Goal: Transaction & Acquisition: Book appointment/travel/reservation

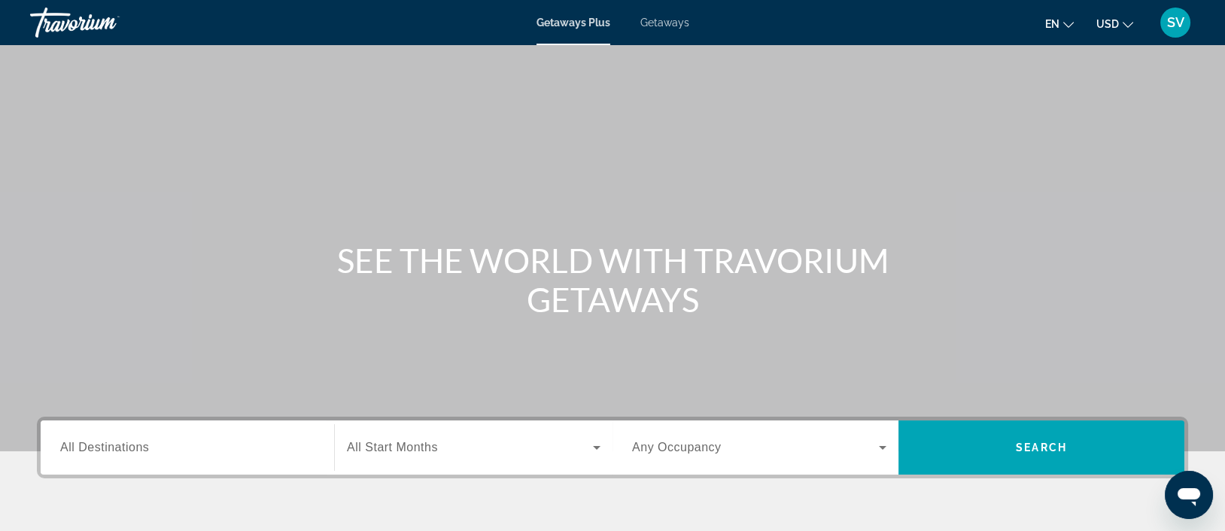
click at [117, 448] on span "All Destinations" at bounding box center [104, 447] width 89 height 13
click at [117, 448] on input "Destination All Destinations" at bounding box center [187, 448] width 254 height 18
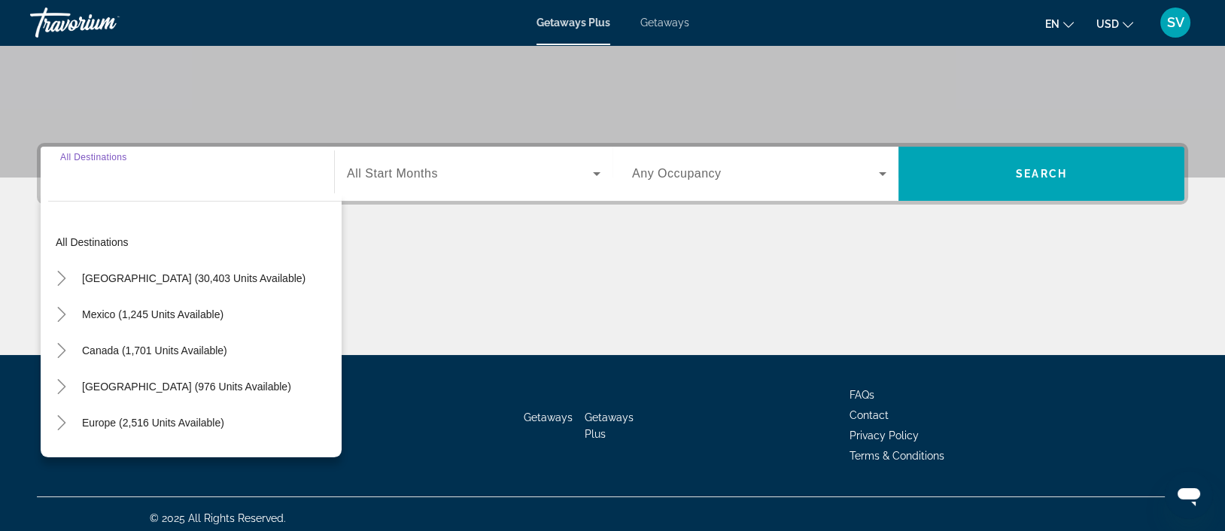
scroll to position [281, 0]
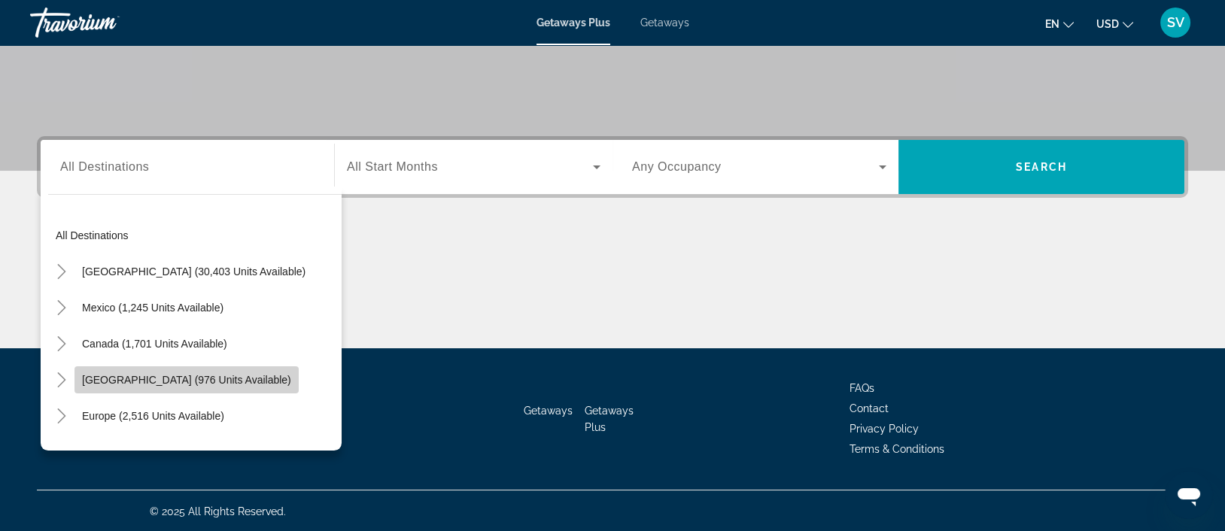
click at [172, 386] on span "Search widget" at bounding box center [186, 380] width 224 height 36
type input "**********"
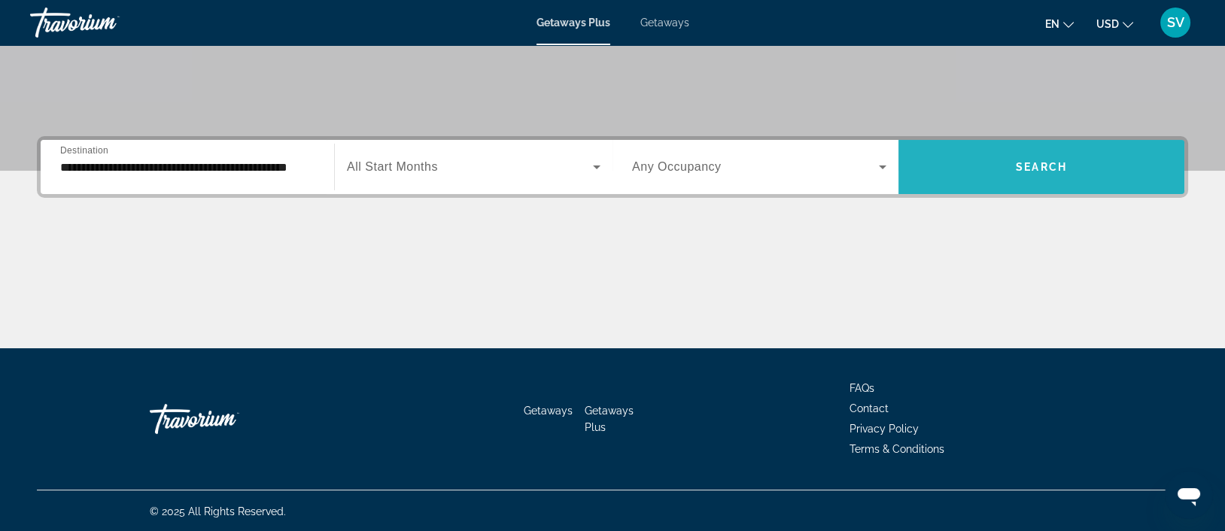
click at [1040, 162] on span "Search" at bounding box center [1040, 167] width 51 height 12
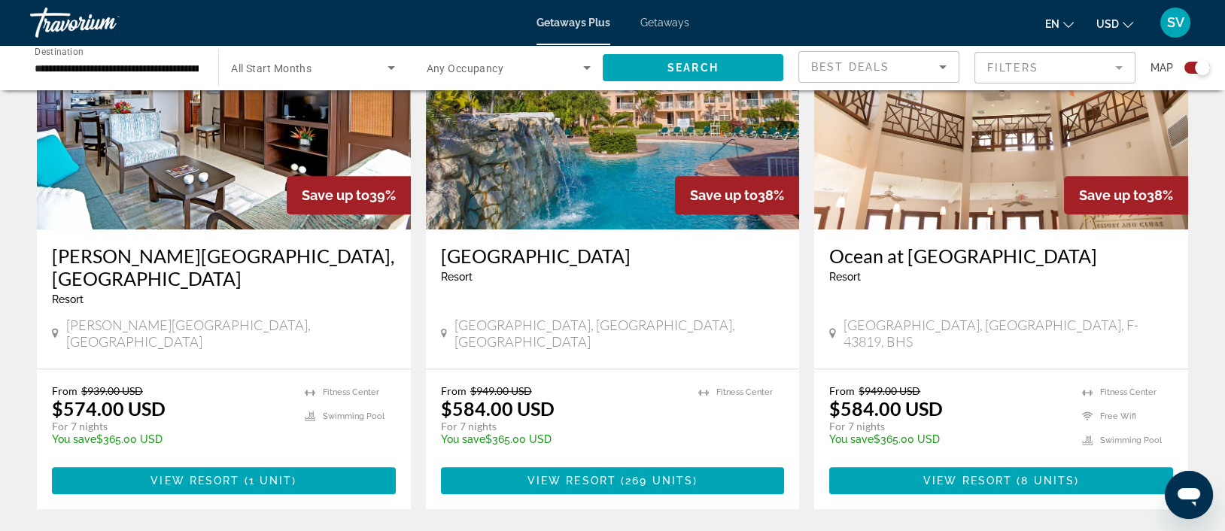
scroll to position [2233, 0]
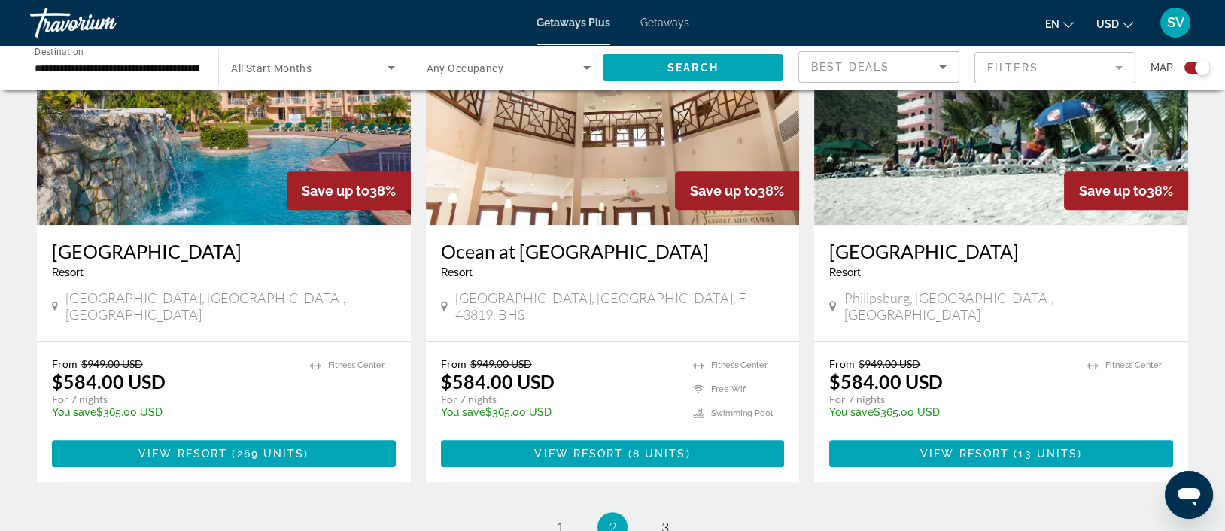
scroll to position [2237, 0]
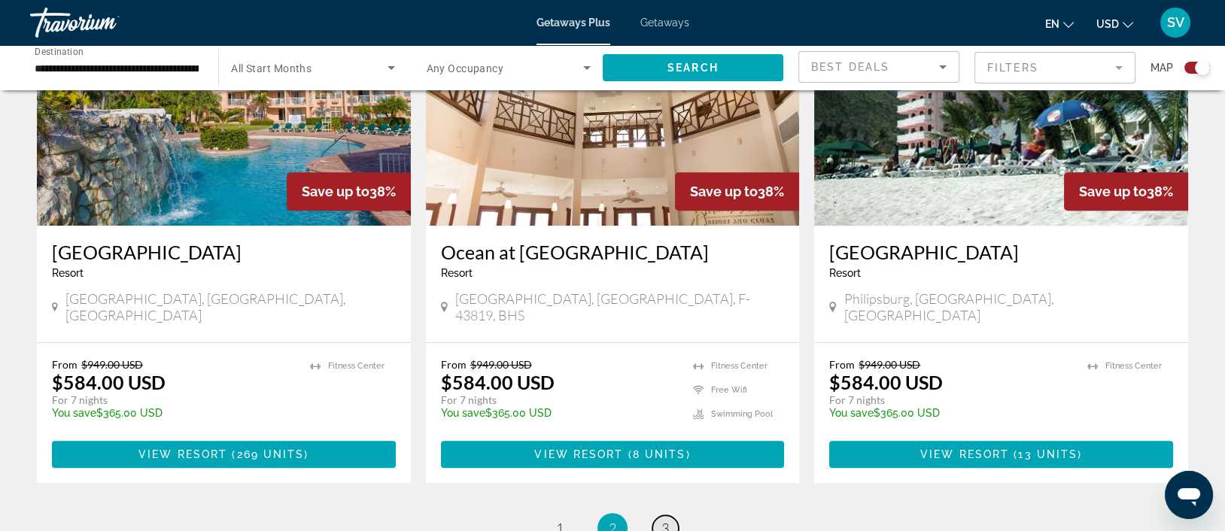
click at [666, 520] on span "3" at bounding box center [665, 528] width 8 height 17
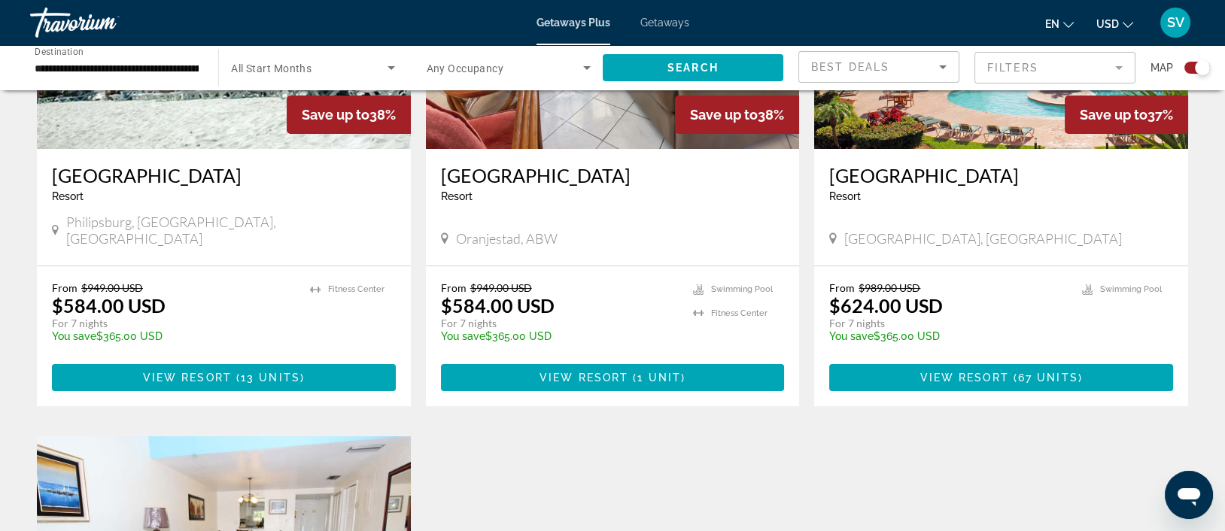
scroll to position [698, 0]
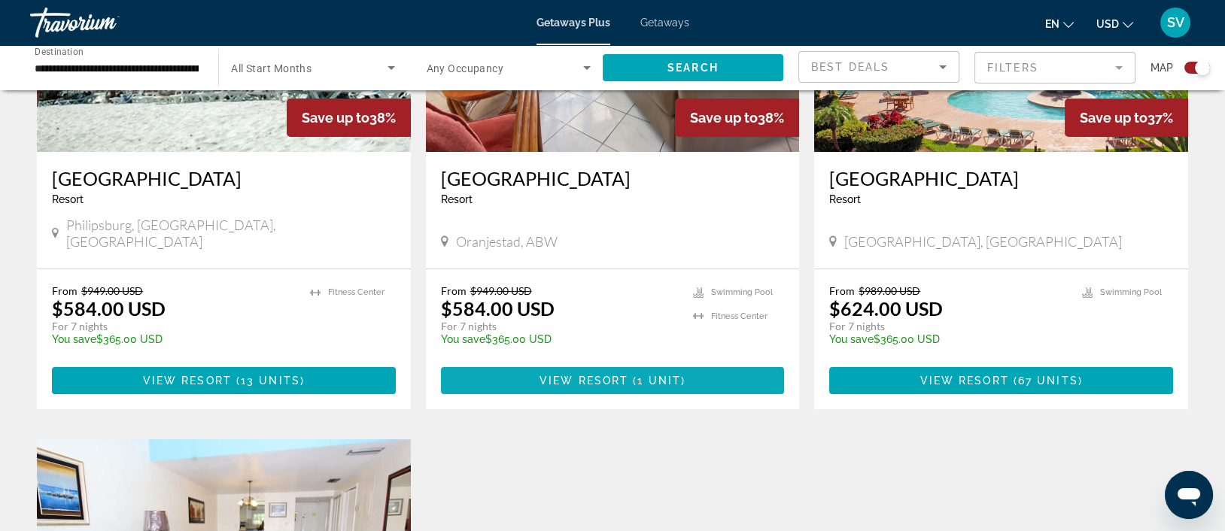
click at [625, 363] on span "Main content" at bounding box center [613, 381] width 344 height 36
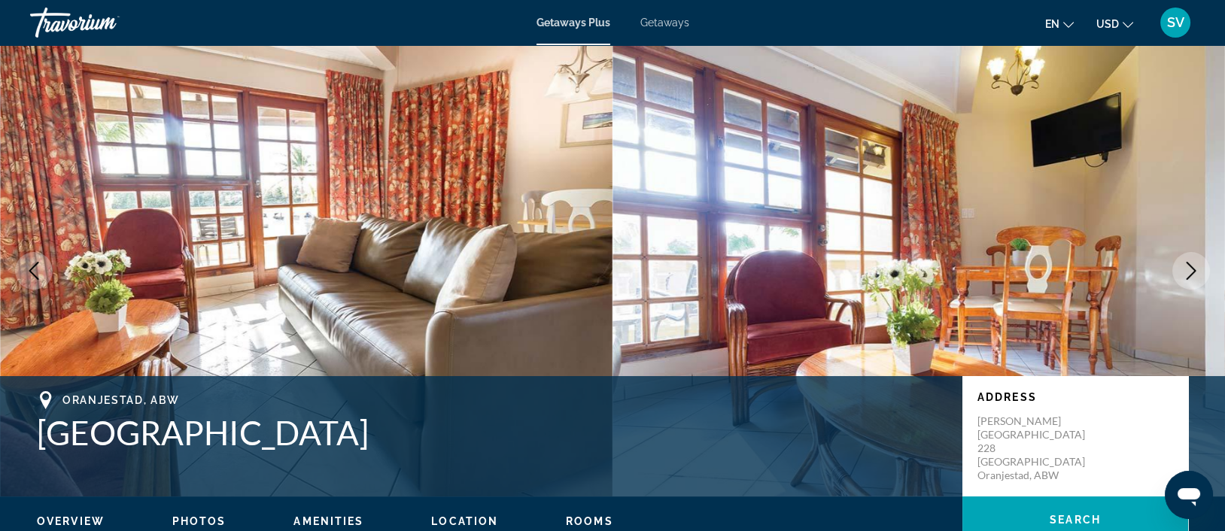
click at [672, 21] on span "Getaways" at bounding box center [664, 23] width 49 height 12
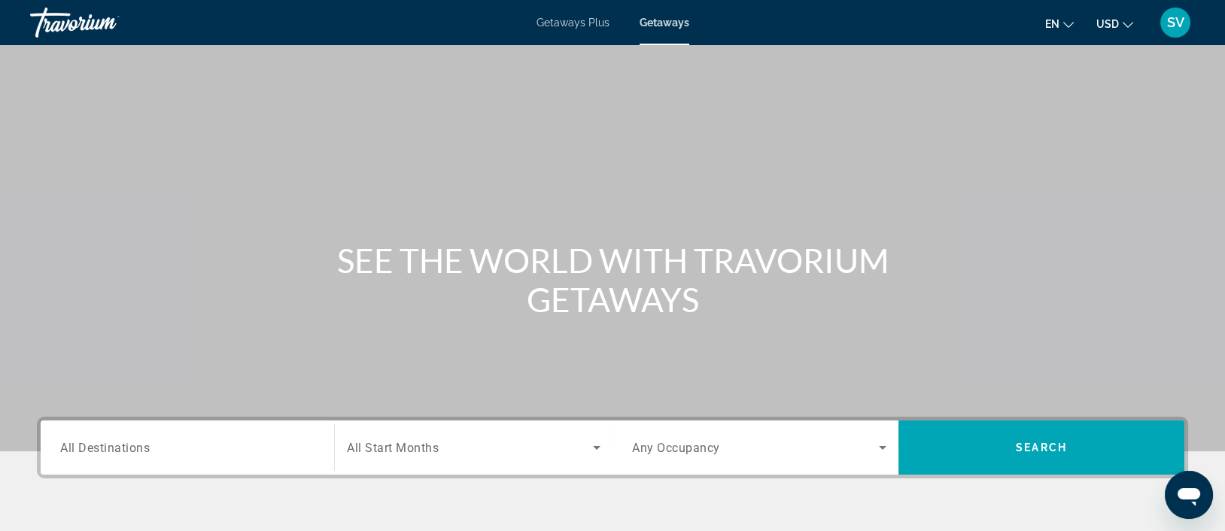
click at [148, 448] on span "All Destinations" at bounding box center [105, 447] width 90 height 14
click at [148, 448] on input "Destination All Destinations" at bounding box center [187, 448] width 254 height 18
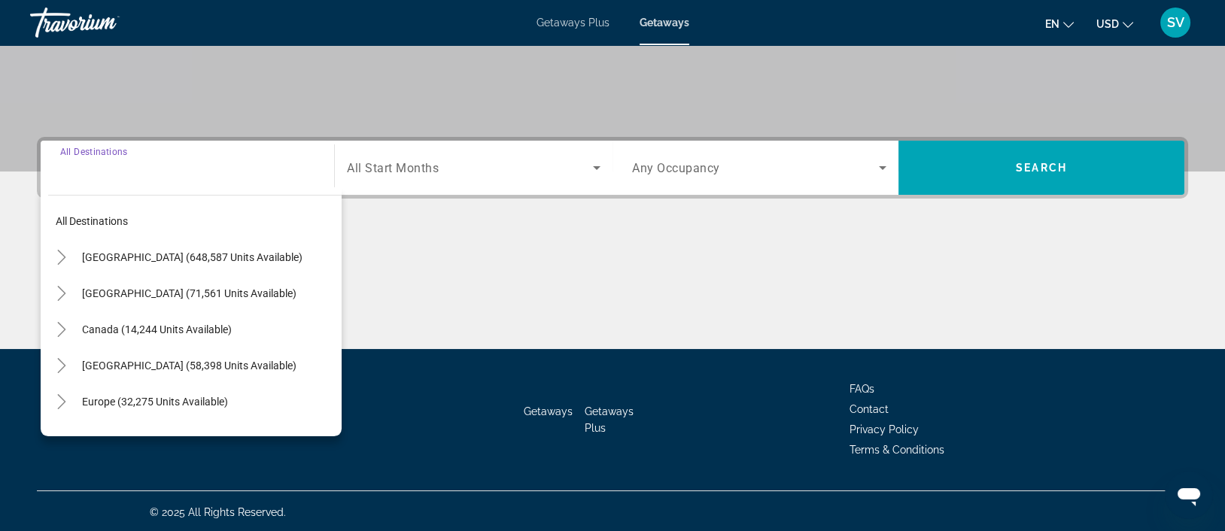
scroll to position [281, 0]
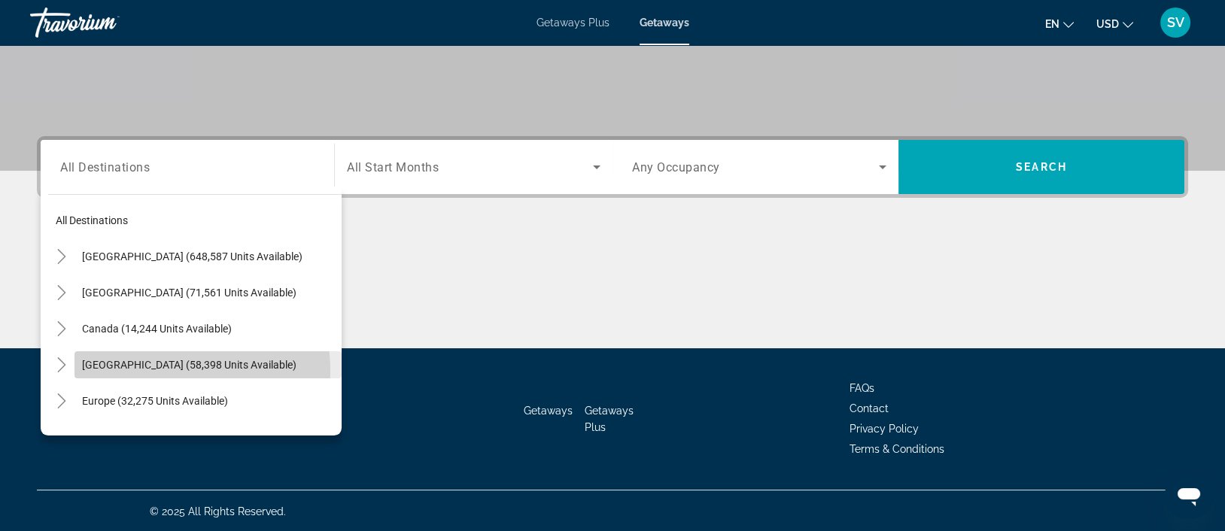
click at [168, 369] on span "[GEOGRAPHIC_DATA] (58,398 units available)" at bounding box center [189, 365] width 214 height 12
type input "**********"
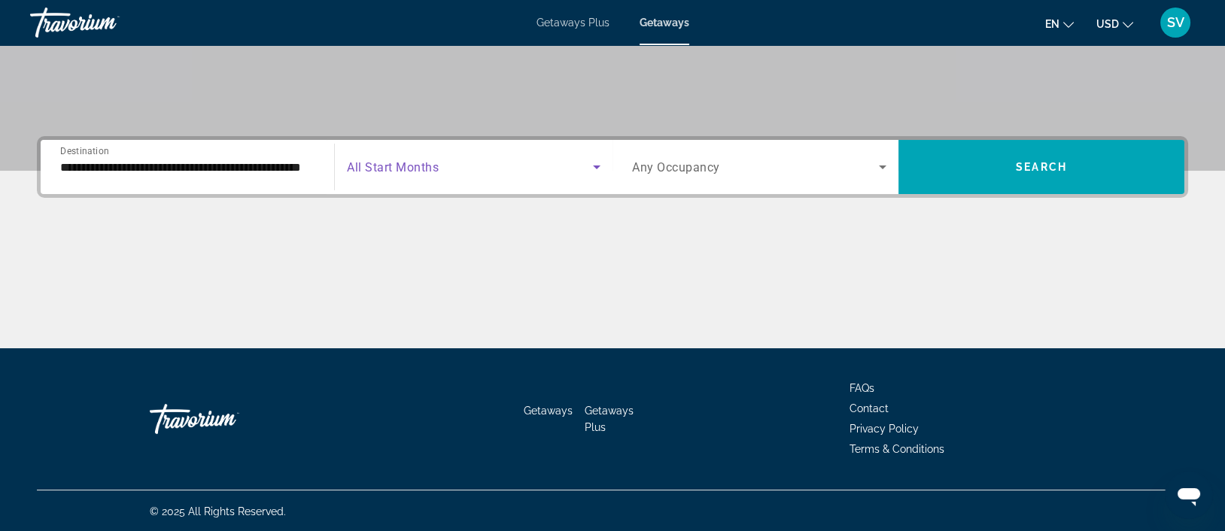
click at [587, 171] on icon "Search widget" at bounding box center [596, 167] width 18 height 18
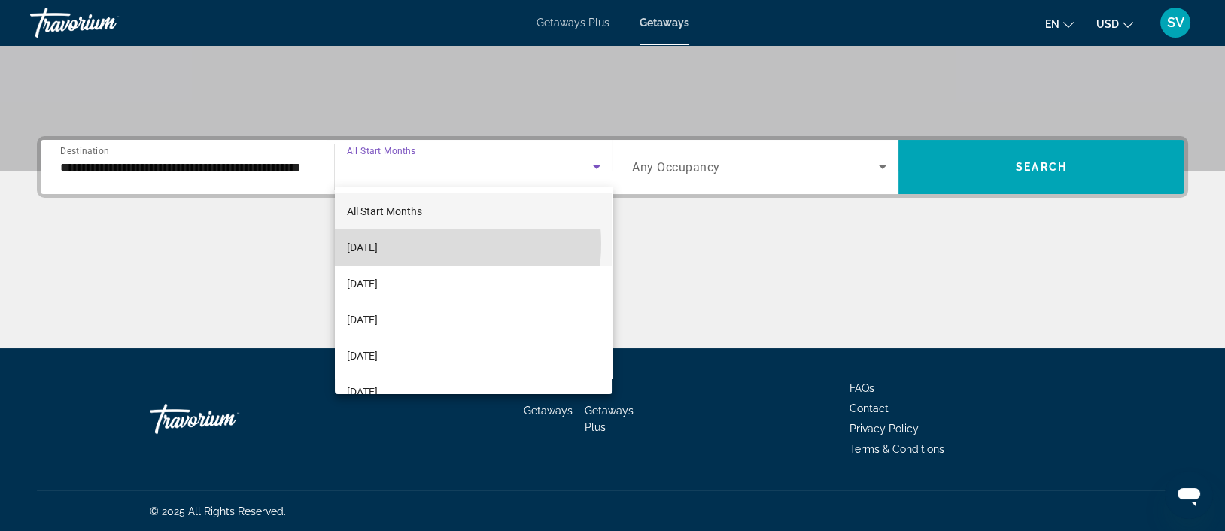
click at [378, 244] on span "[DATE]" at bounding box center [362, 247] width 31 height 18
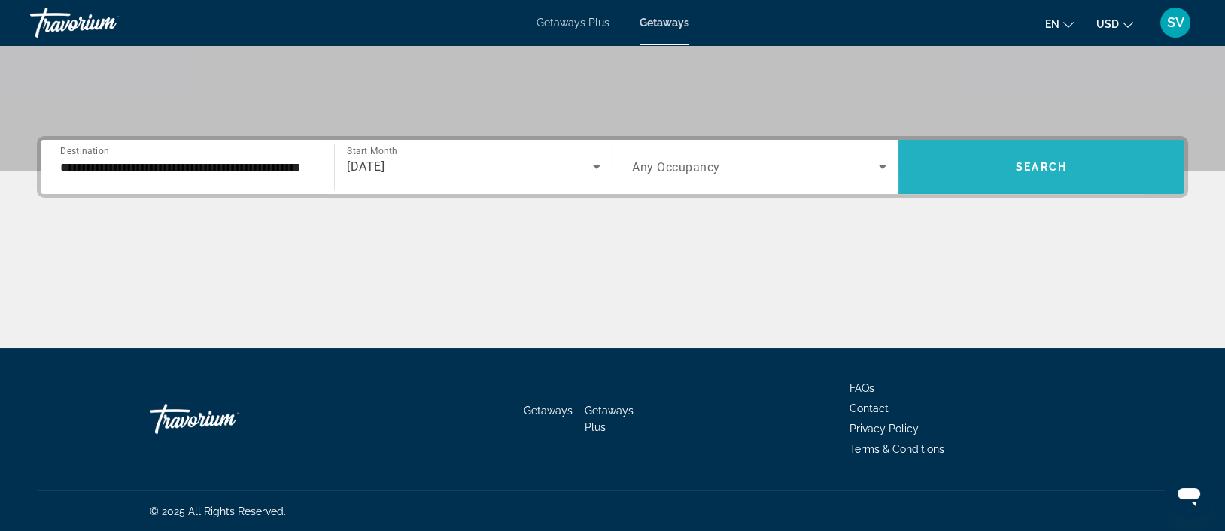
click at [974, 172] on span "Search widget" at bounding box center [1041, 167] width 286 height 36
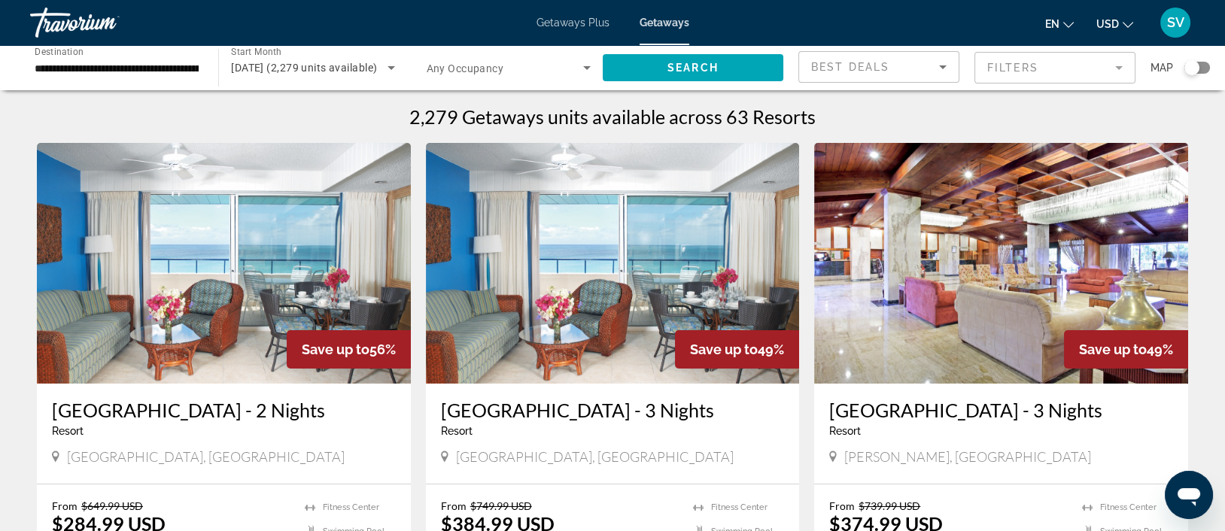
click at [974, 172] on img "Main content" at bounding box center [1001, 263] width 374 height 241
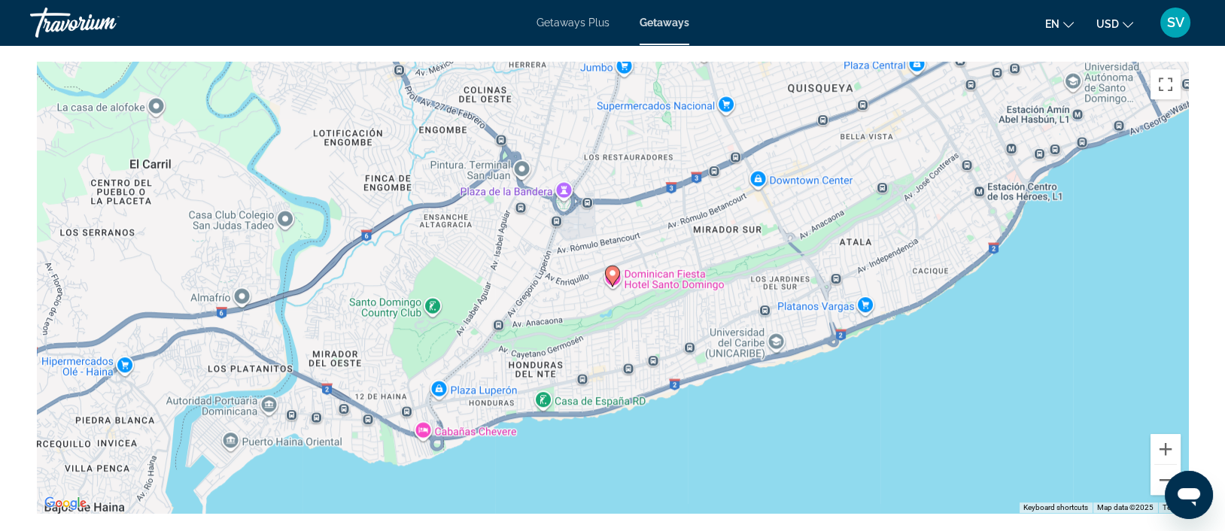
scroll to position [1771, 0]
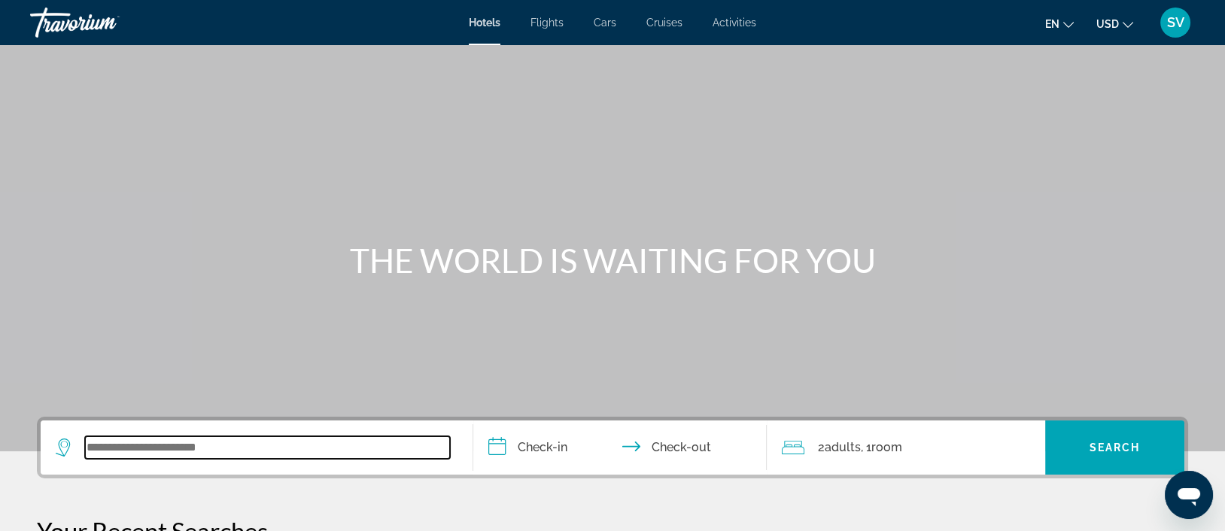
click at [169, 447] on input "Search widget" at bounding box center [267, 447] width 365 height 23
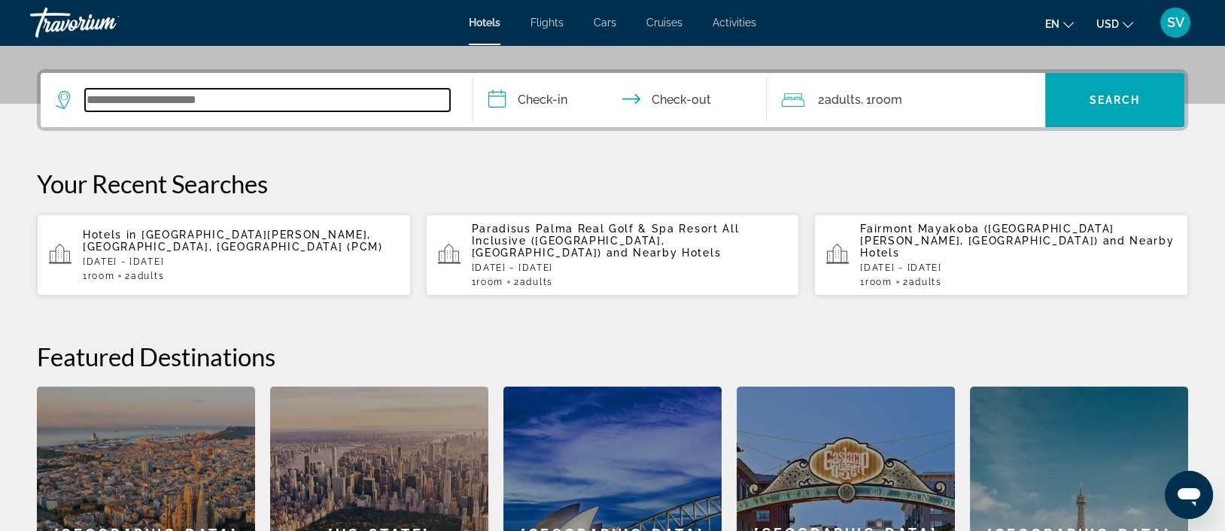
scroll to position [367, 0]
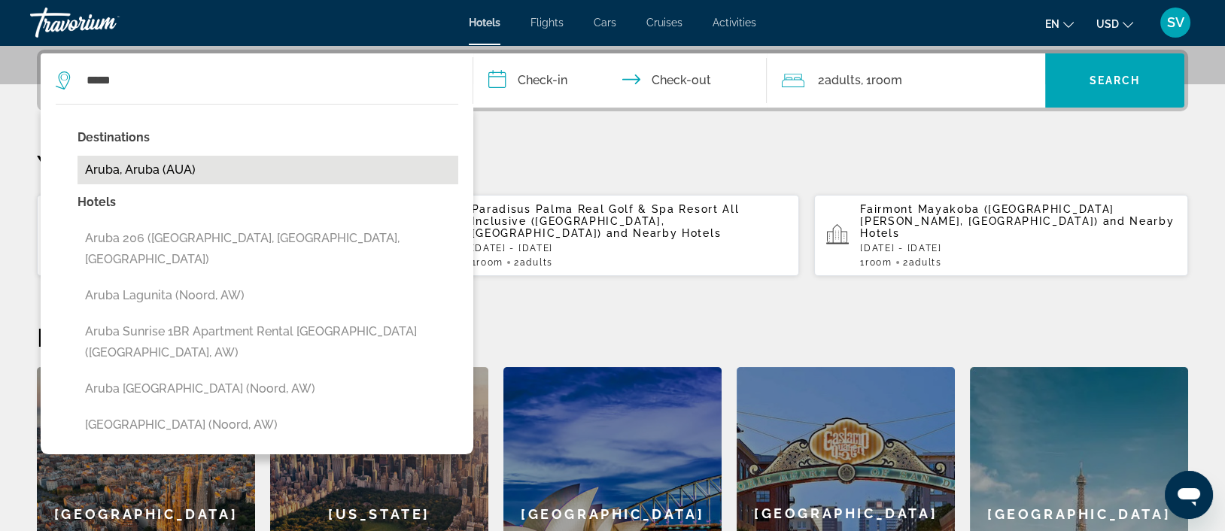
click at [146, 175] on button "Aruba, Aruba (AUA)" at bounding box center [267, 170] width 381 height 29
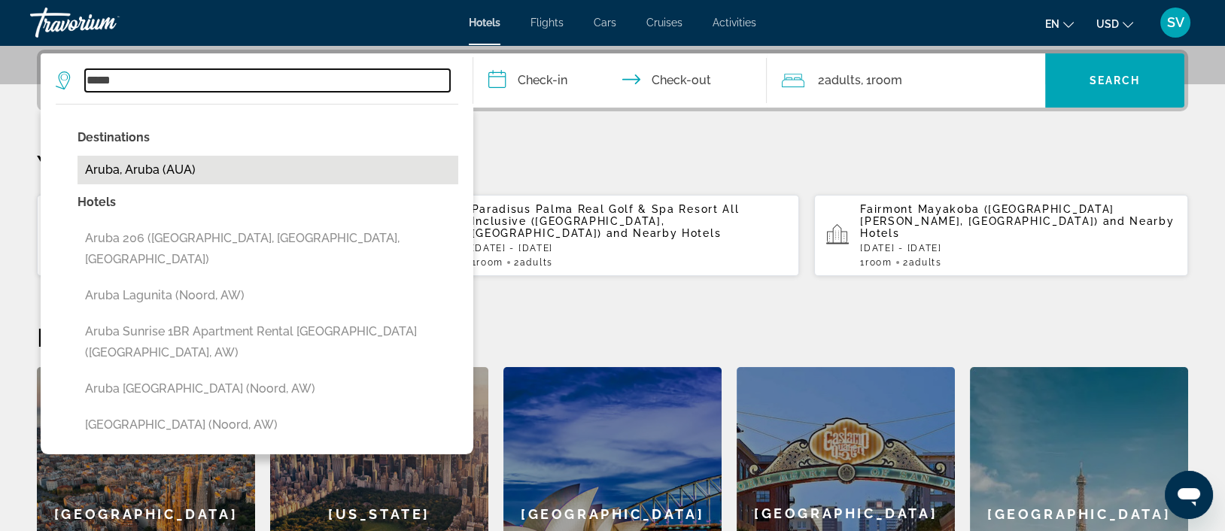
type input "**********"
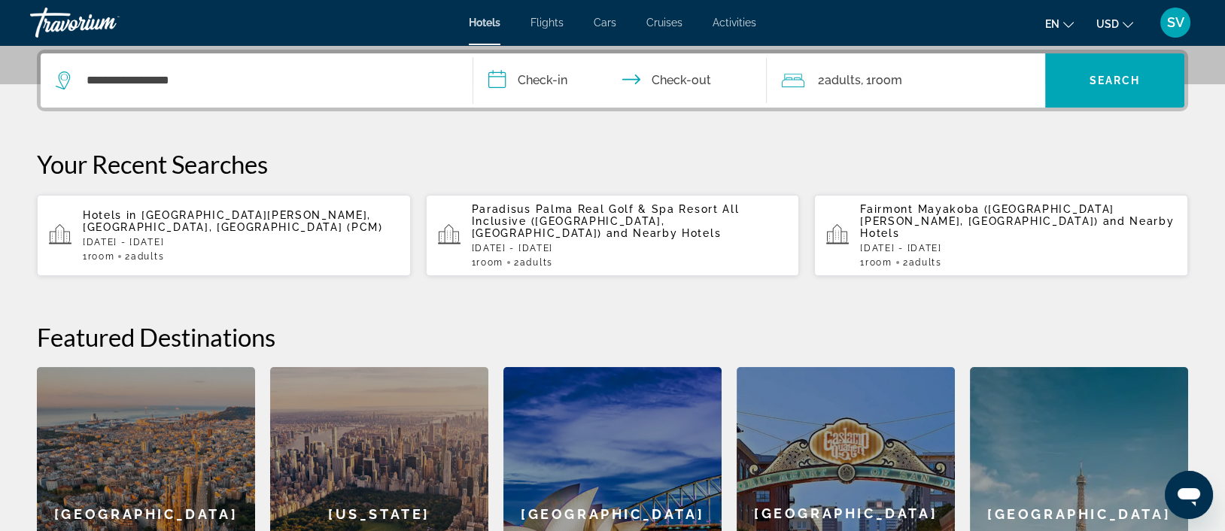
click at [530, 80] on input "**********" at bounding box center [622, 82] width 299 height 59
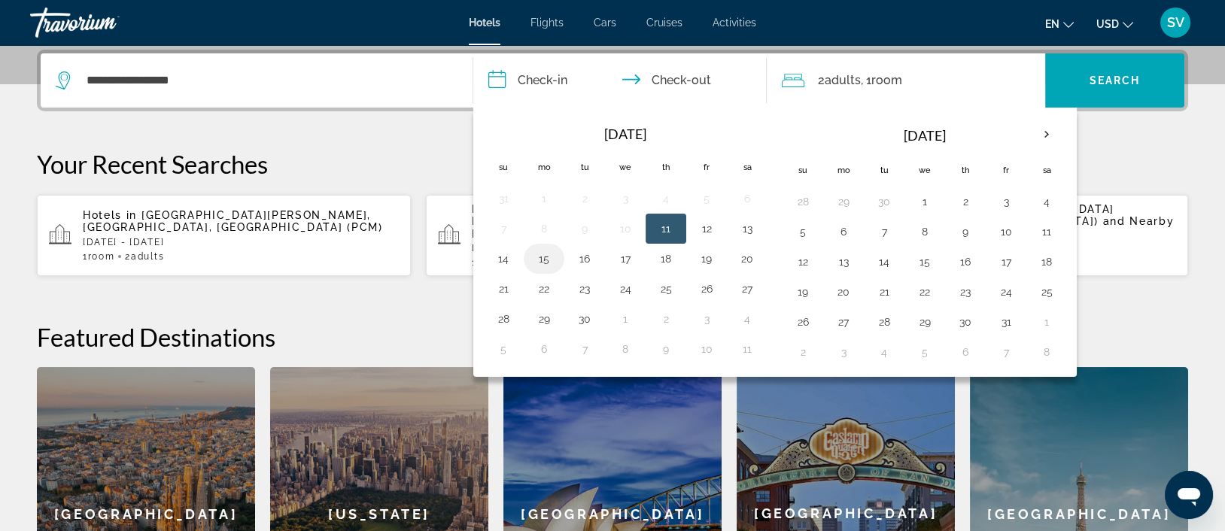
click at [546, 260] on button "15" at bounding box center [544, 258] width 24 height 21
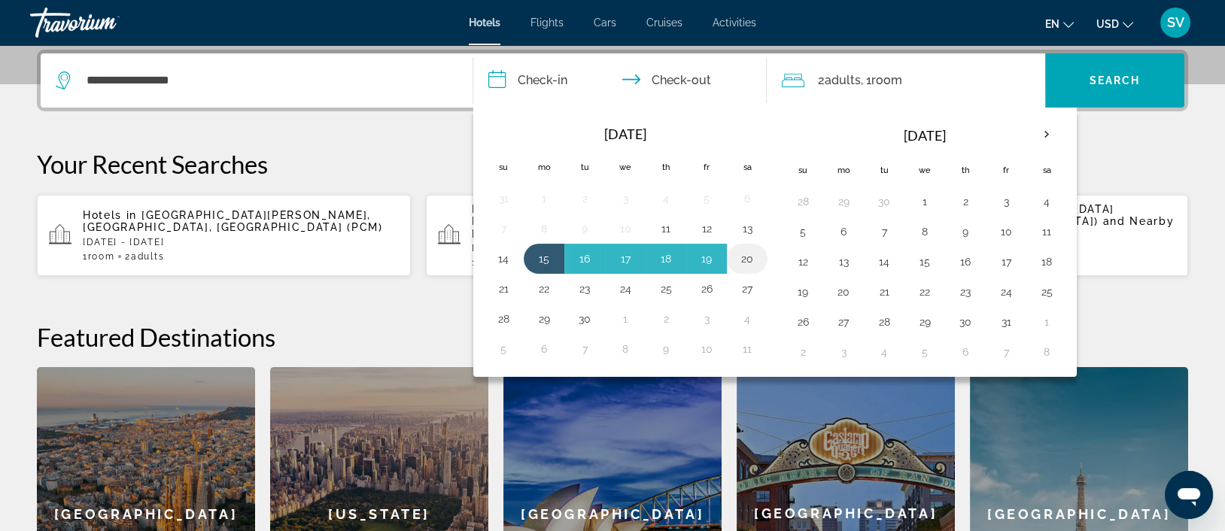
click at [746, 257] on button "20" at bounding box center [747, 258] width 24 height 21
type input "**********"
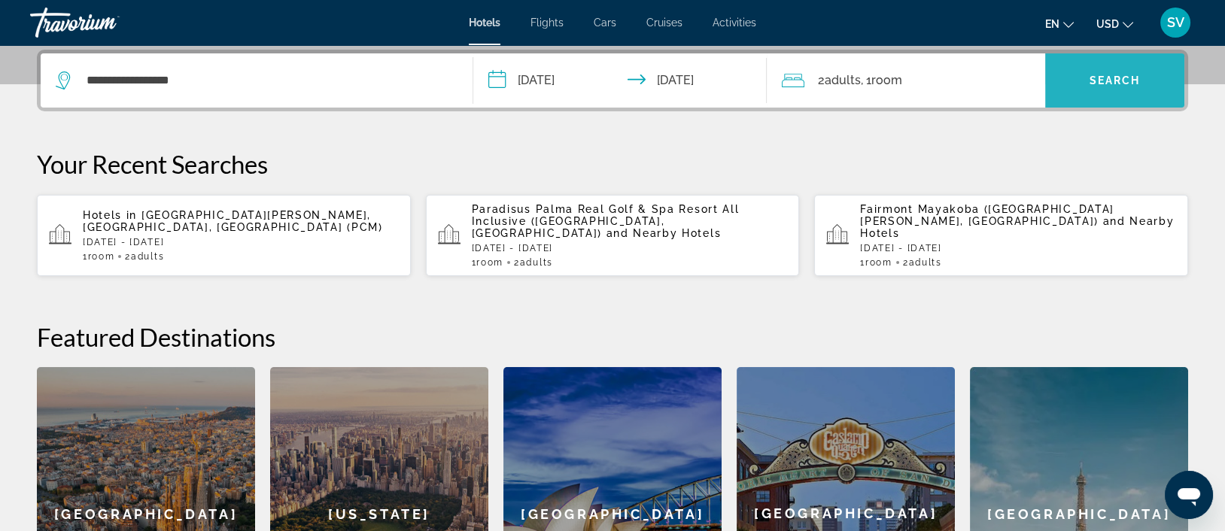
click at [1091, 80] on span "Search" at bounding box center [1114, 80] width 51 height 12
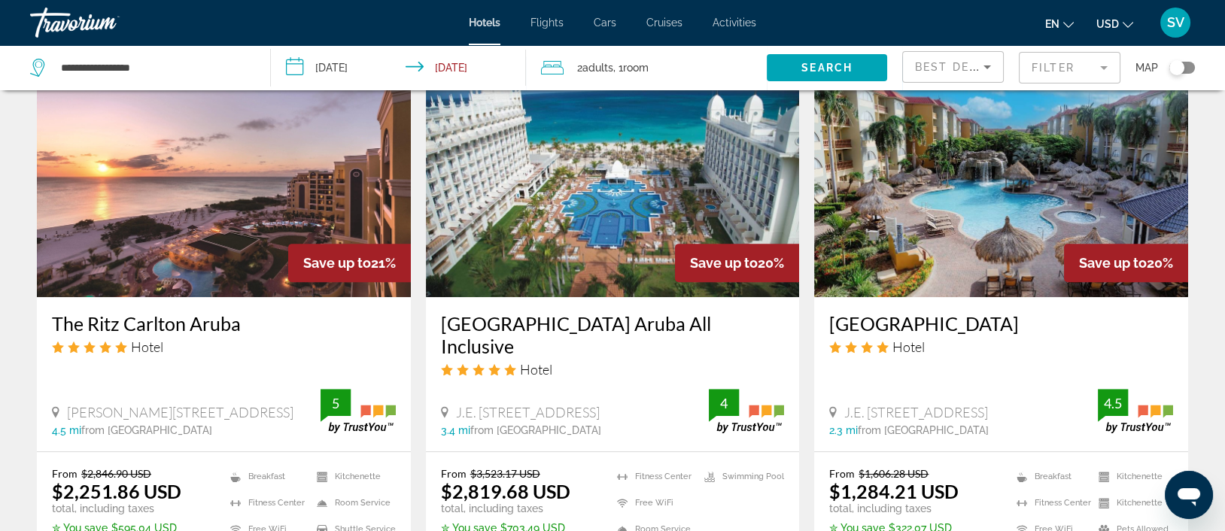
scroll to position [1216, 0]
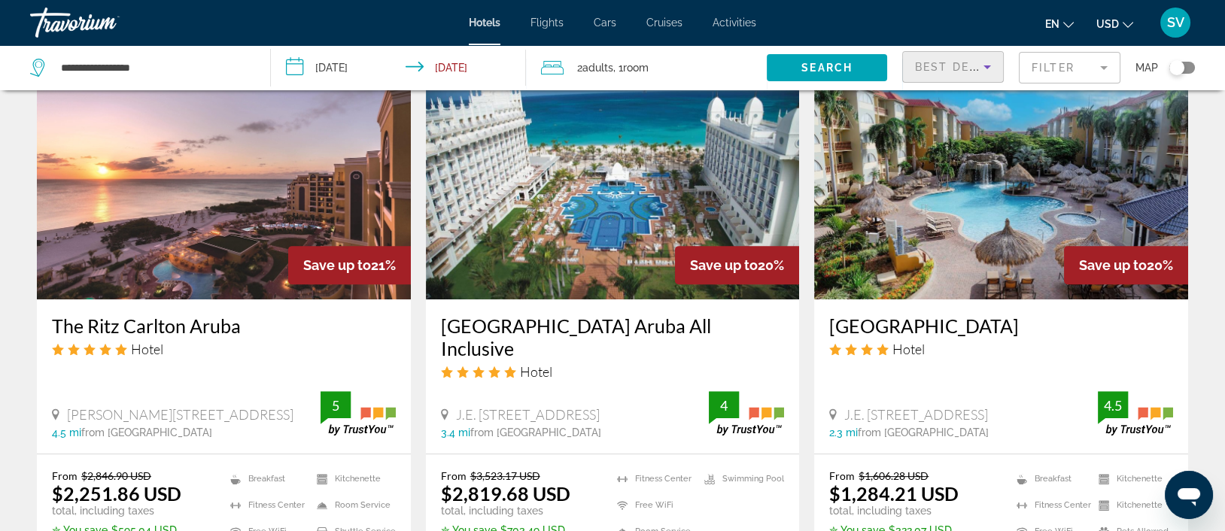
click at [967, 62] on span "Best Deals" at bounding box center [954, 67] width 78 height 12
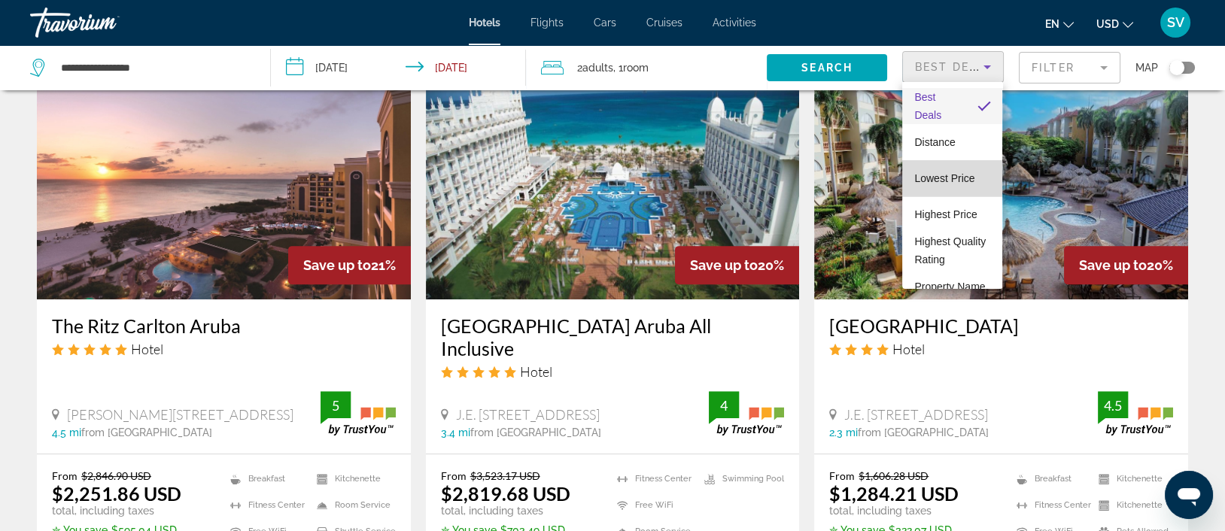
click at [959, 179] on span "Lowest Price" at bounding box center [944, 178] width 60 height 12
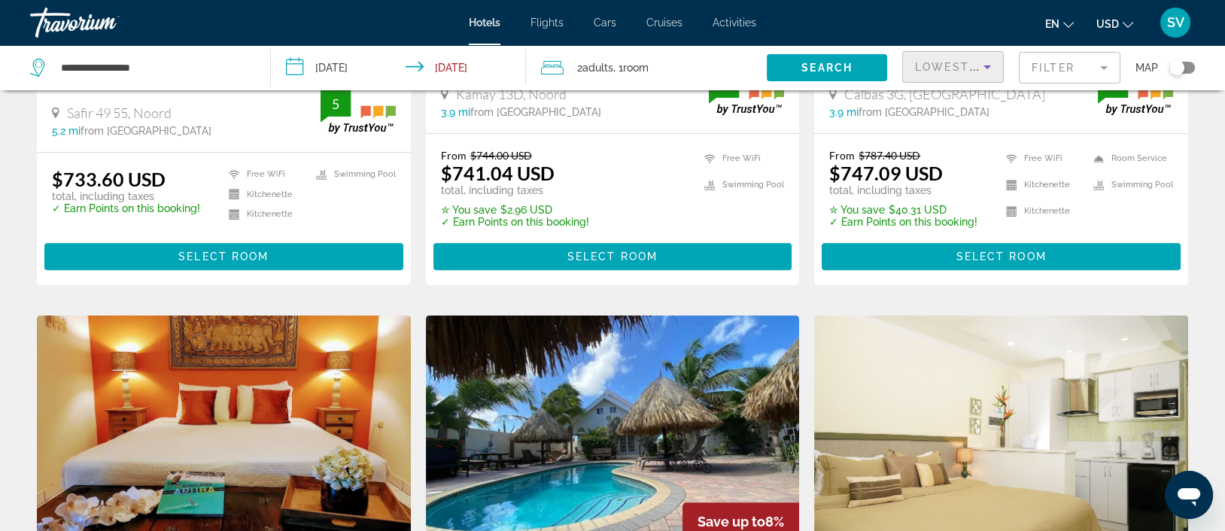
scroll to position [1515, 0]
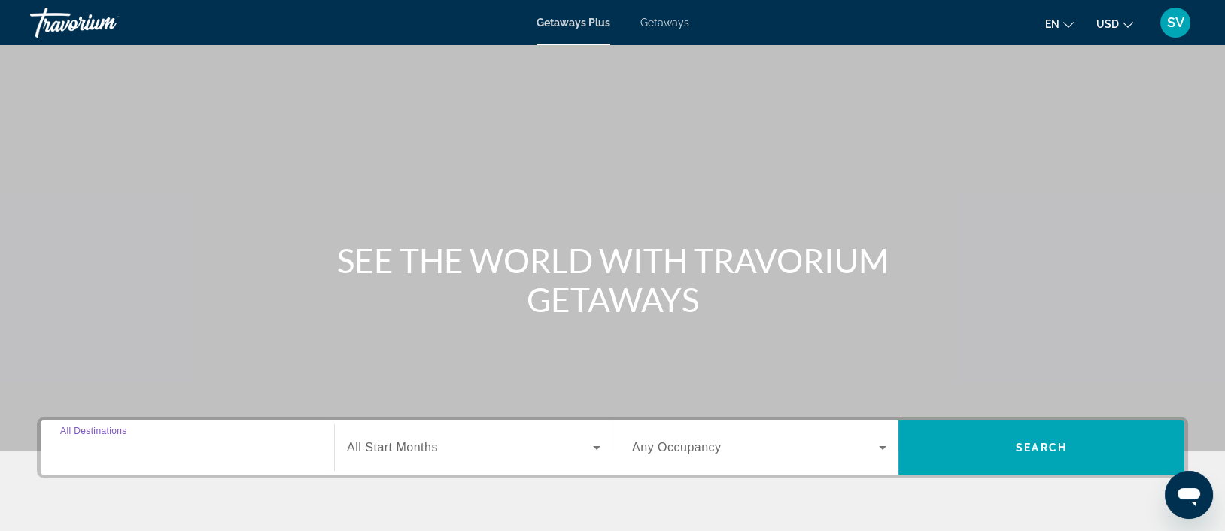
click at [162, 448] on input "Destination All Destinations" at bounding box center [187, 448] width 254 height 18
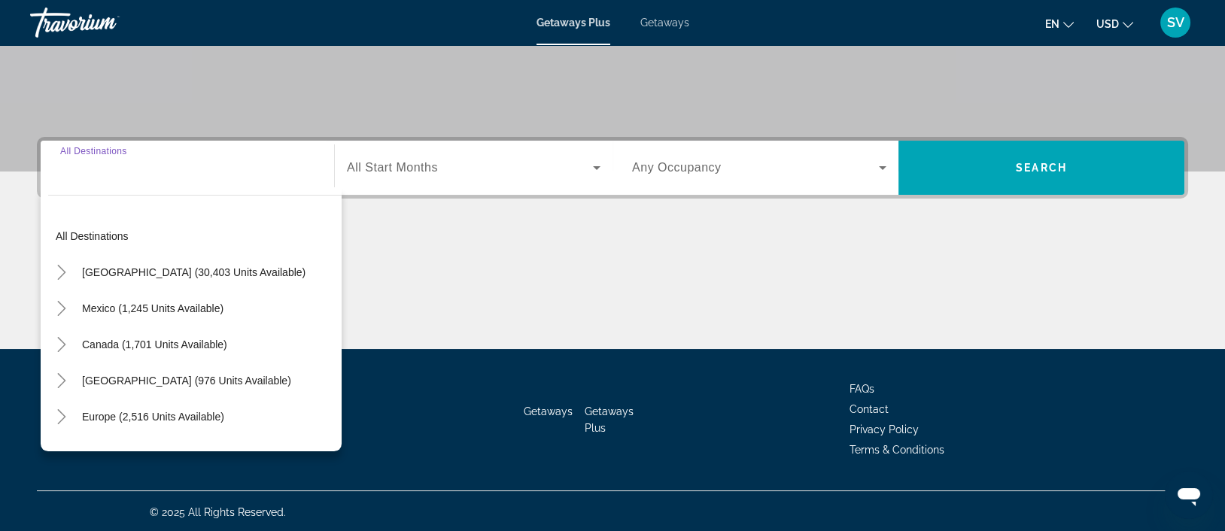
scroll to position [281, 0]
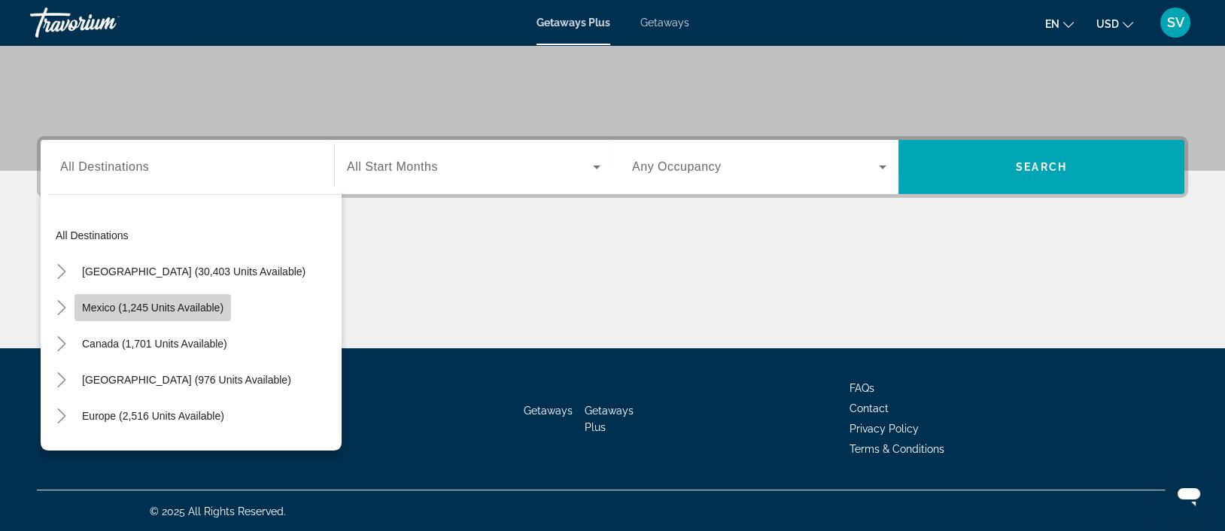
click at [158, 305] on span "Mexico (1,245 units available)" at bounding box center [152, 308] width 141 height 12
type input "**********"
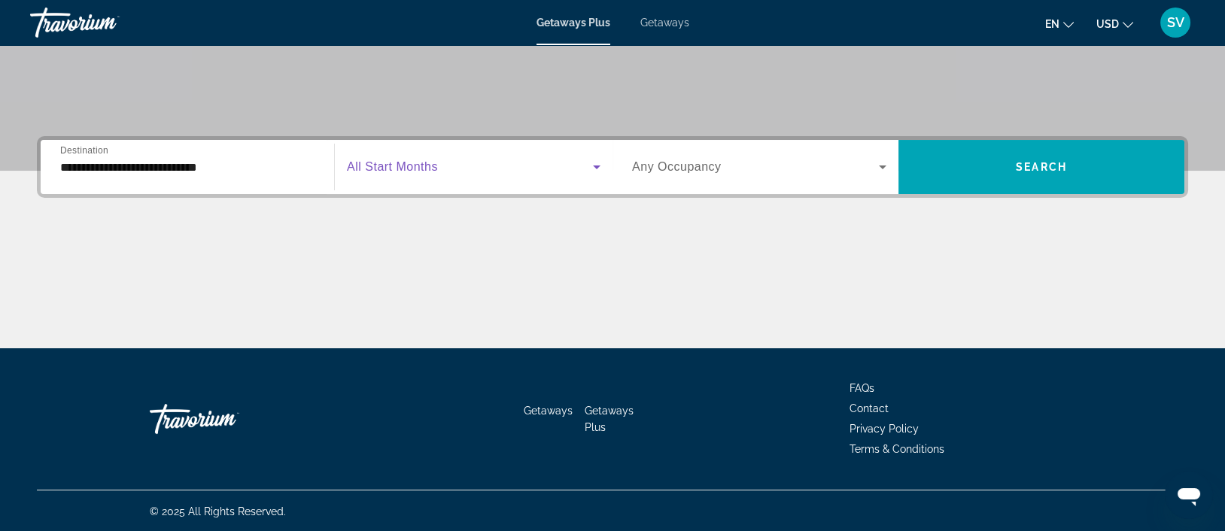
click at [480, 167] on span "Search widget" at bounding box center [470, 167] width 246 height 18
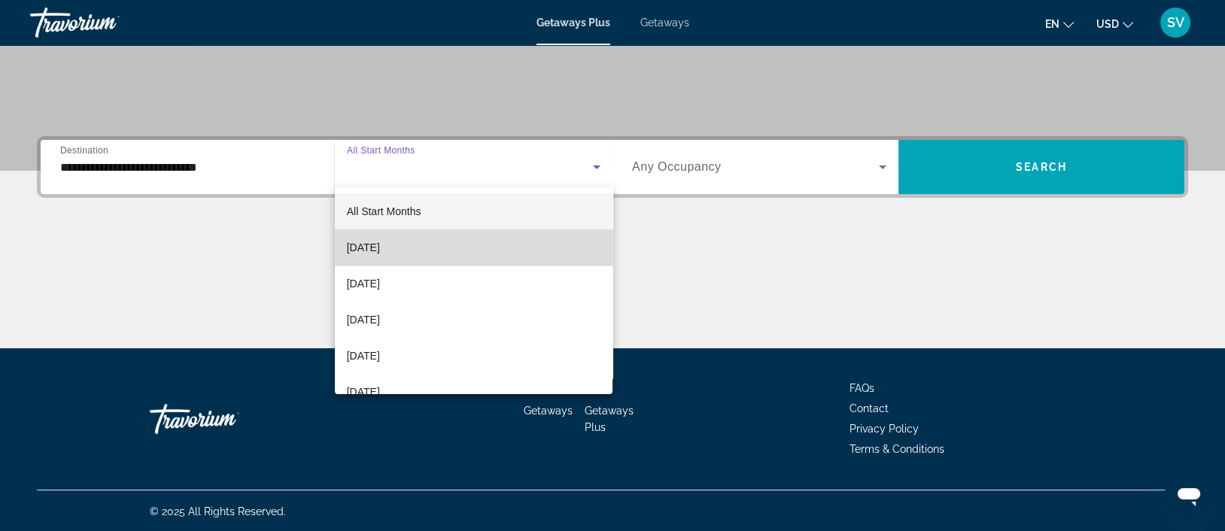
click at [536, 247] on mat-option "[DATE]" at bounding box center [474, 247] width 278 height 36
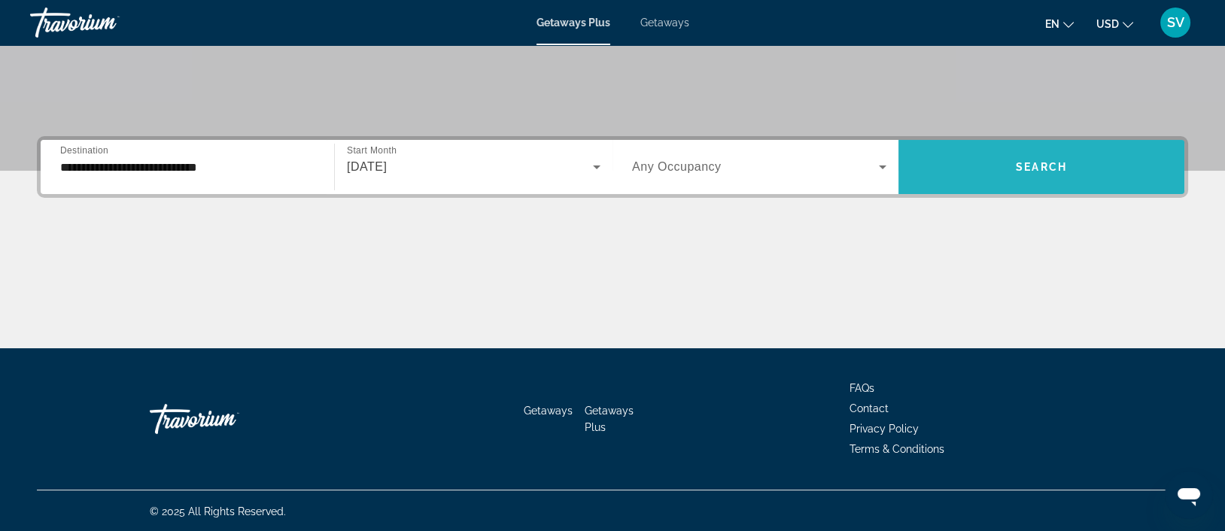
click at [1065, 155] on span "Search widget" at bounding box center [1041, 167] width 286 height 36
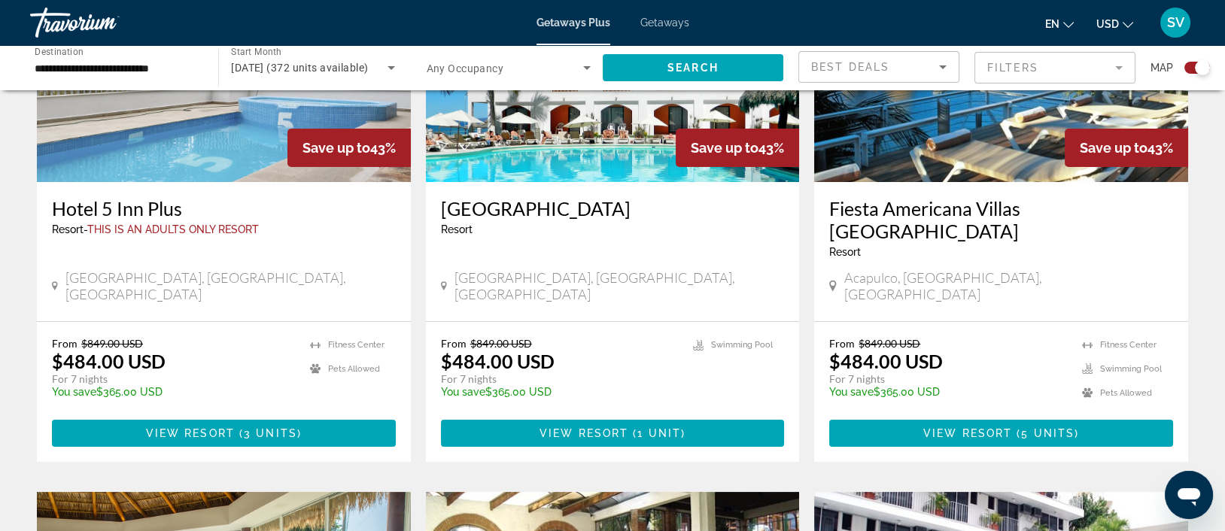
scroll to position [705, 0]
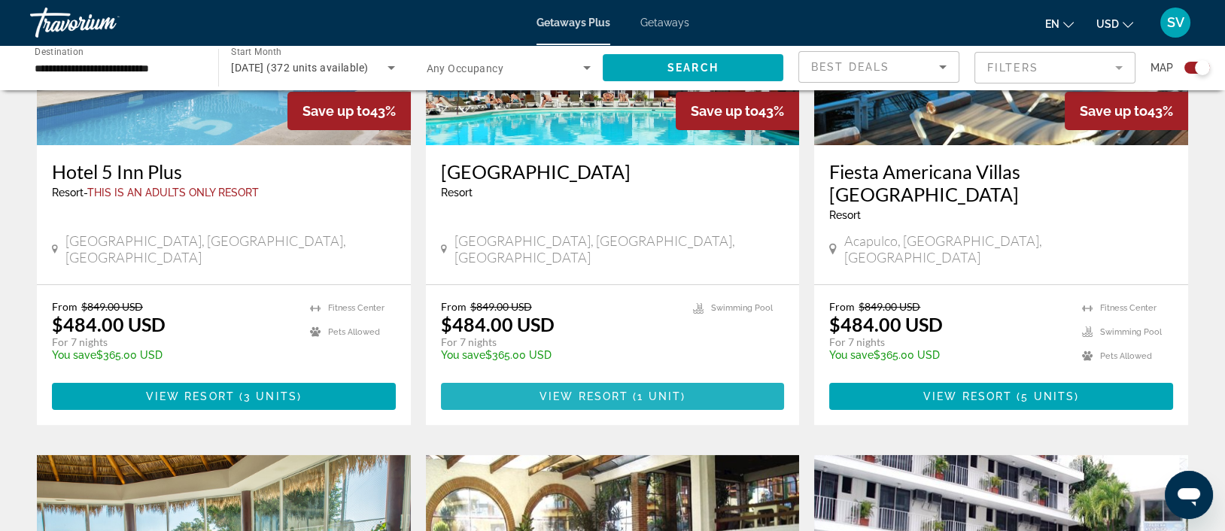
click at [579, 390] on span "View Resort" at bounding box center [583, 396] width 89 height 12
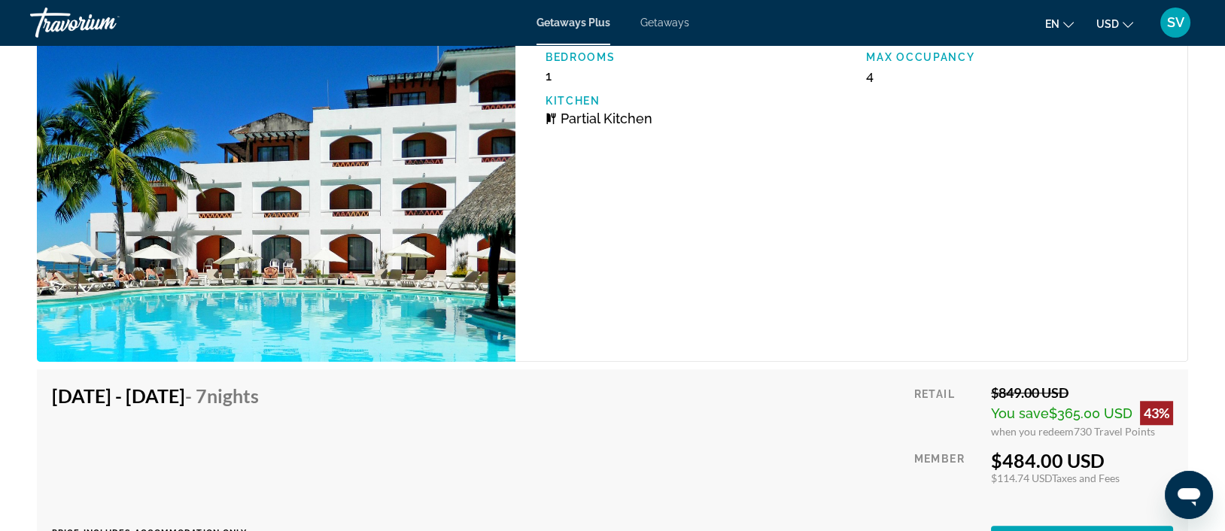
scroll to position [2473, 0]
